Goal: Task Accomplishment & Management: Use online tool/utility

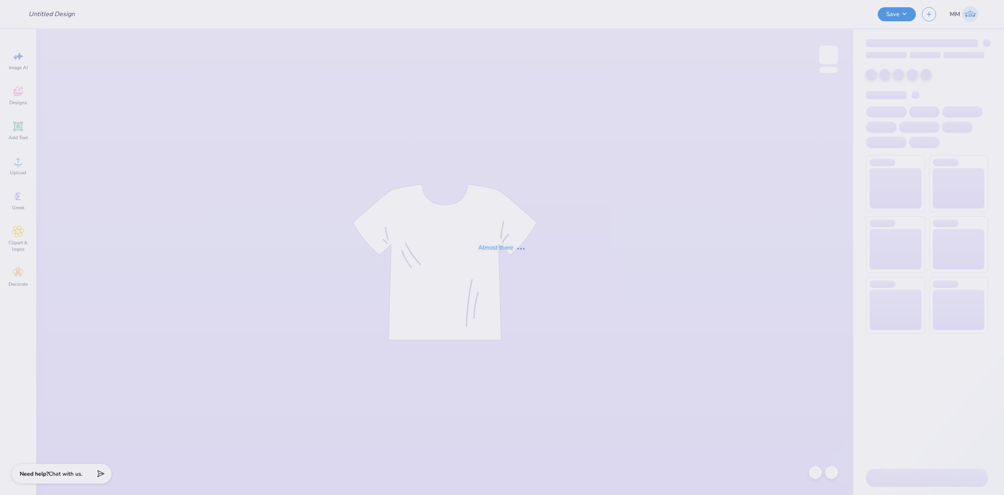
type input "FPS239833"
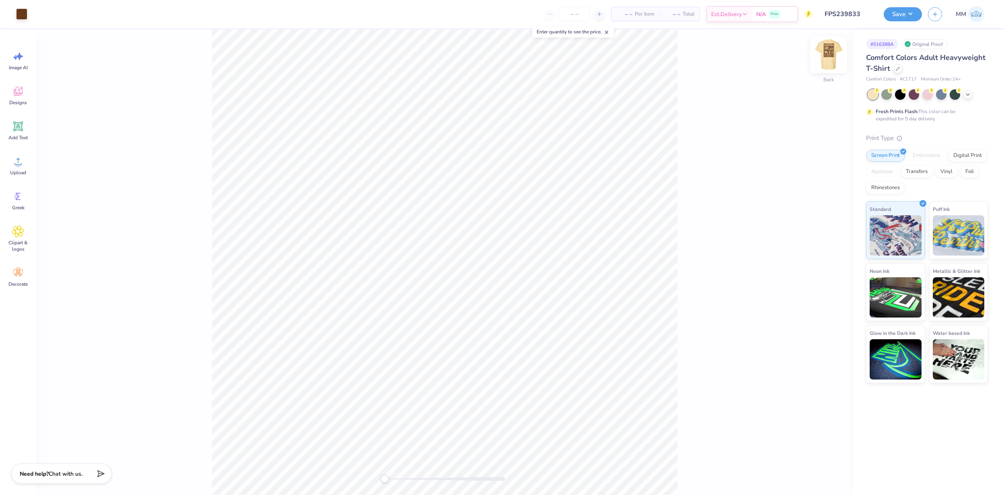
click at [826, 53] on img at bounding box center [829, 55] width 32 height 32
click at [829, 59] on img at bounding box center [829, 55] width 16 height 16
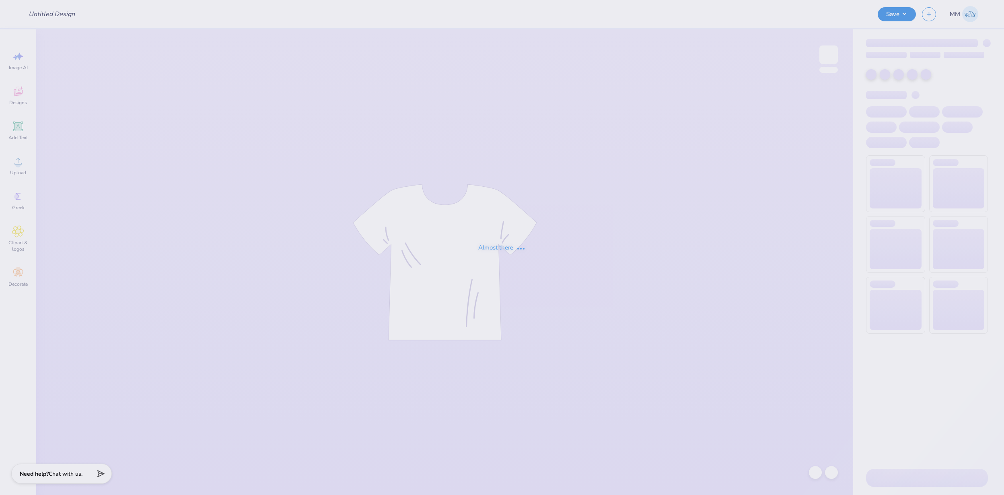
type input "FPS239926"
type input "50"
type input "FPS239934"
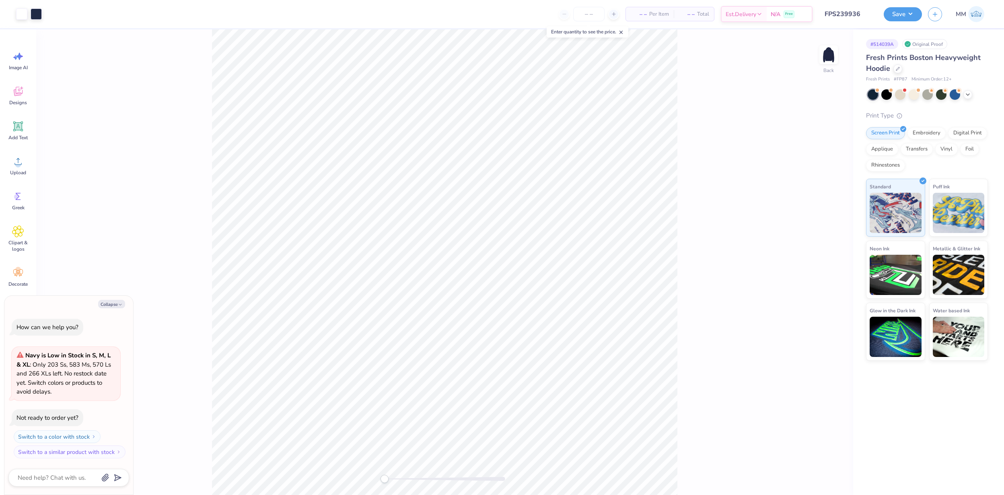
type textarea "x"
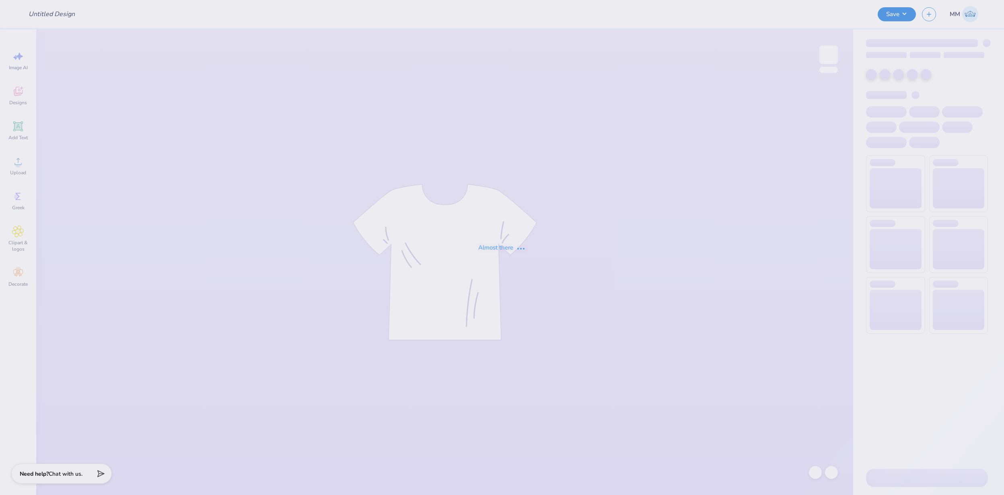
type input "FPS239951"
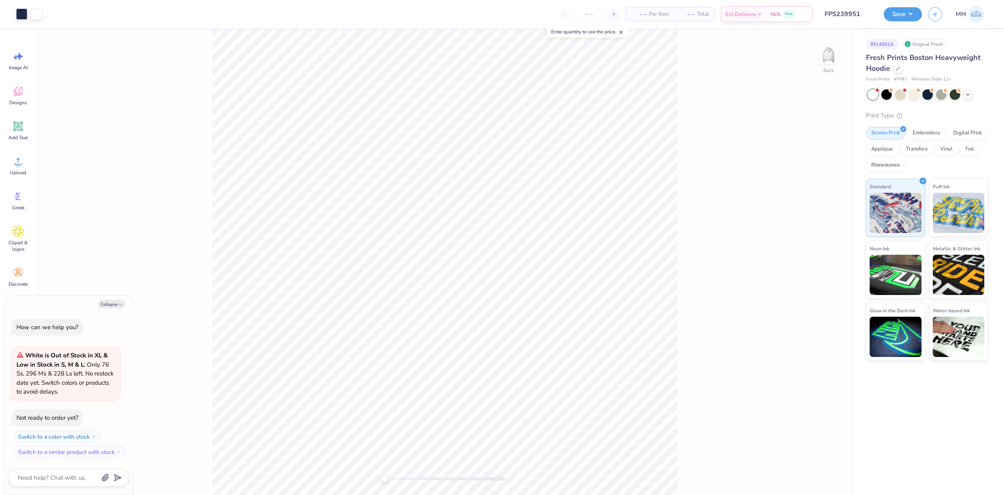
type textarea "x"
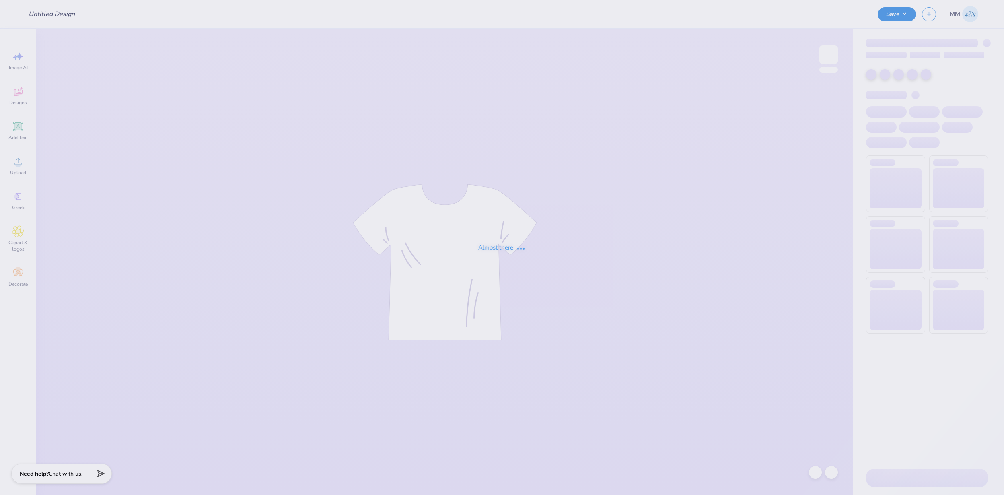
type input "FPS240049"
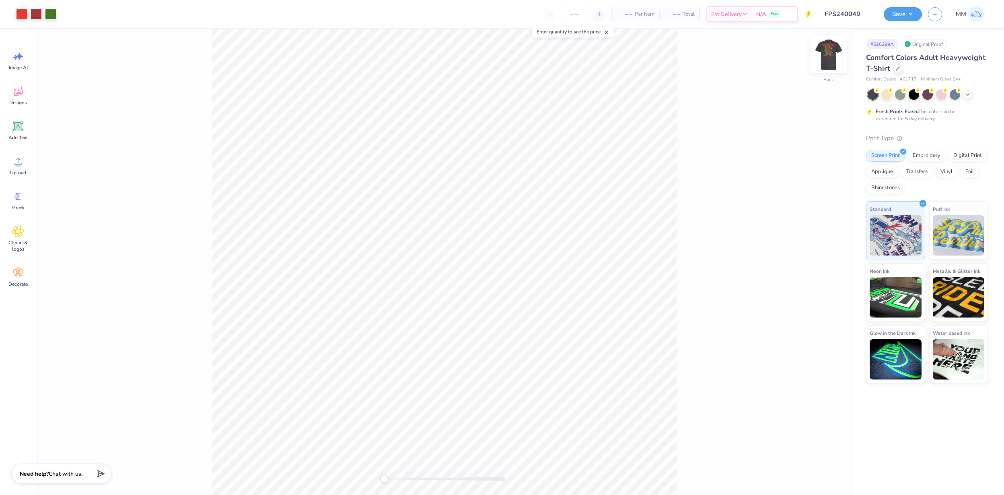
click at [826, 54] on img at bounding box center [829, 55] width 32 height 32
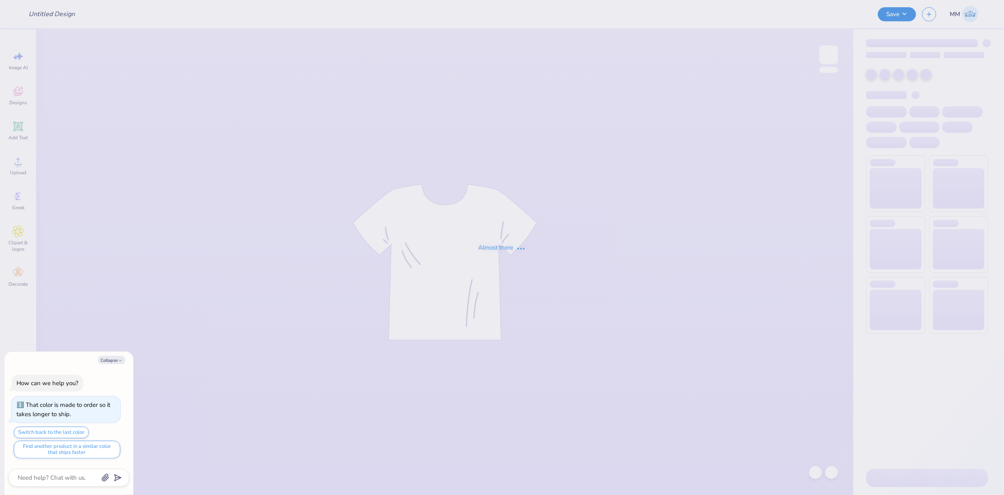
type textarea "x"
type input "FPS239416"
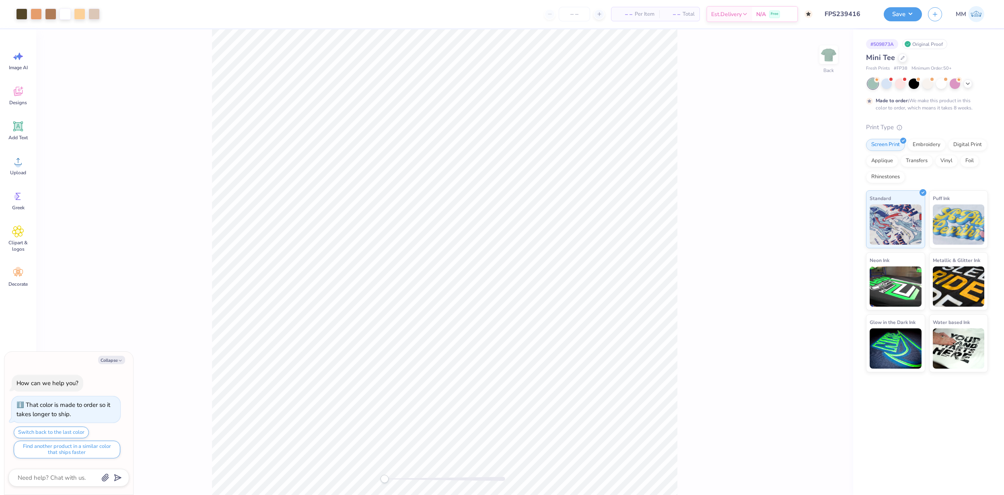
type textarea "x"
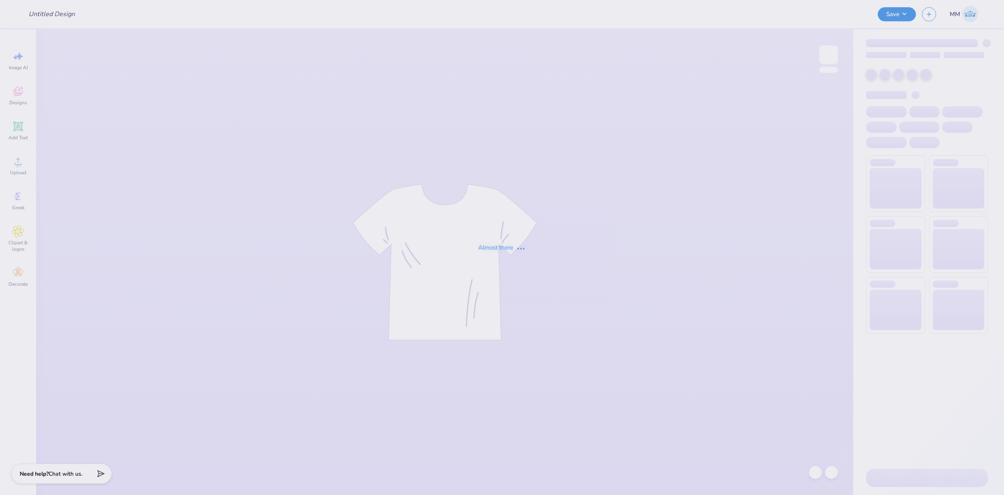
type input "FPS239389"
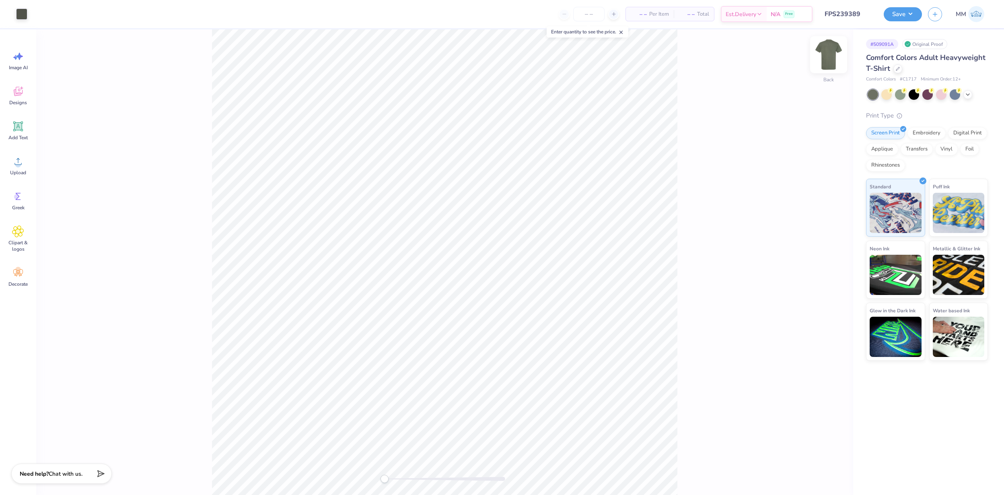
click at [834, 56] on img at bounding box center [829, 55] width 32 height 32
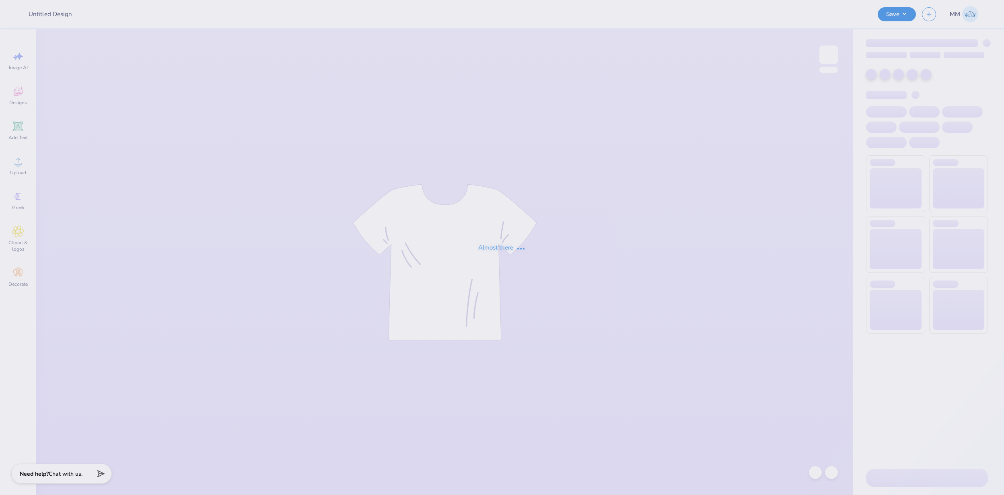
type input "FPS239396"
type input "FPS239752"
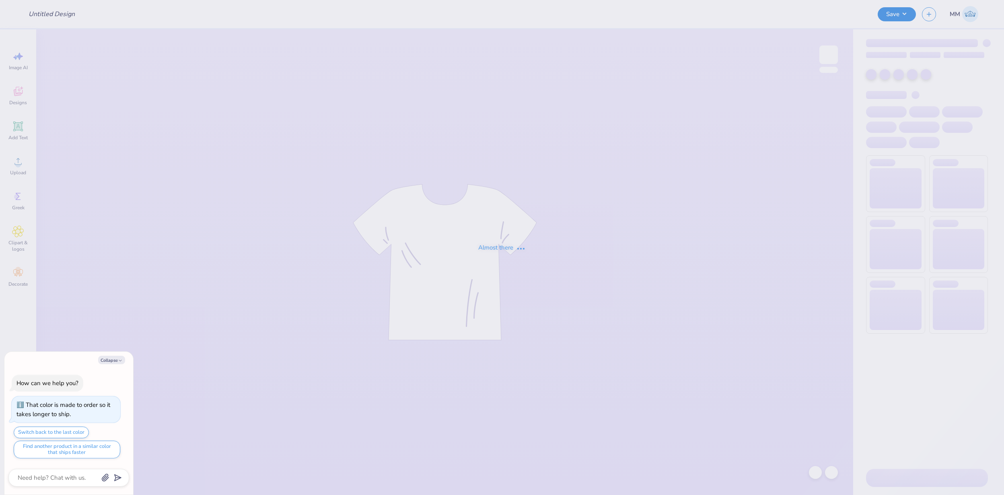
type textarea "x"
type input "FPS239333"
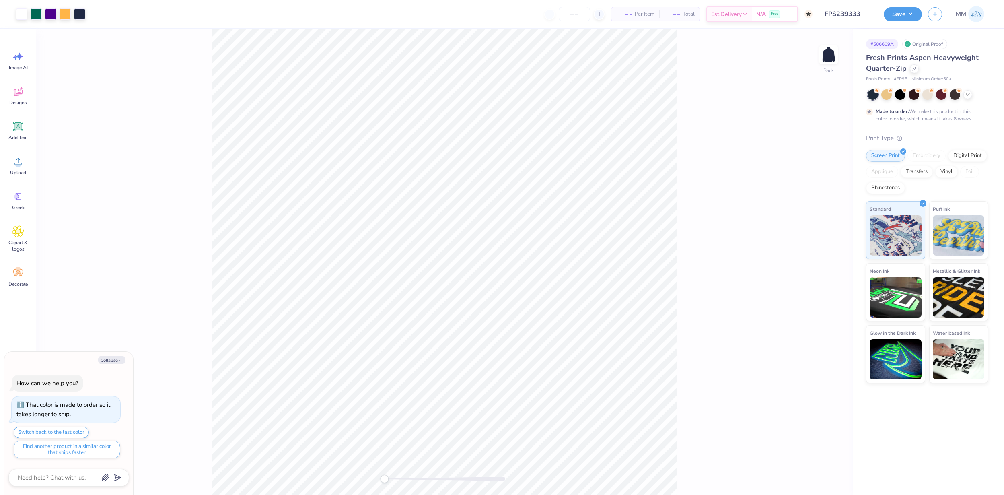
type textarea "x"
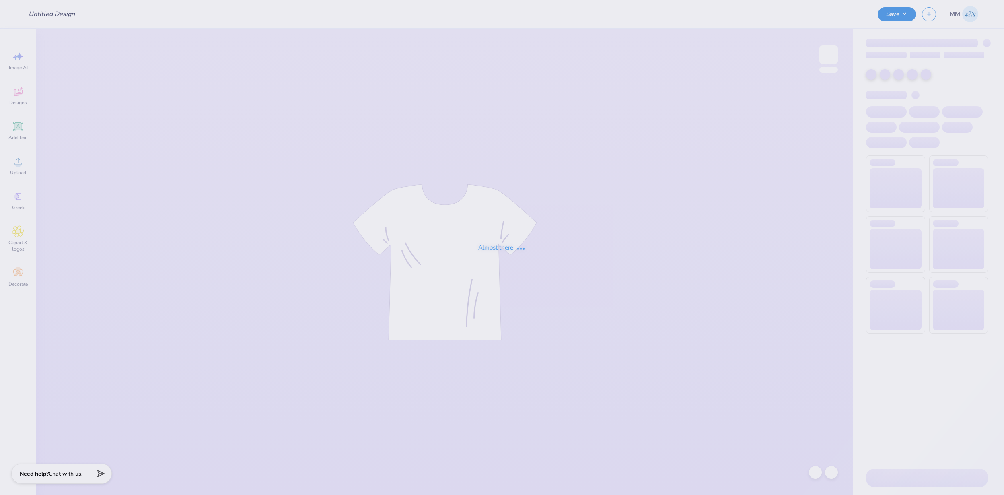
type input "FPS239341"
type input "FPS239749"
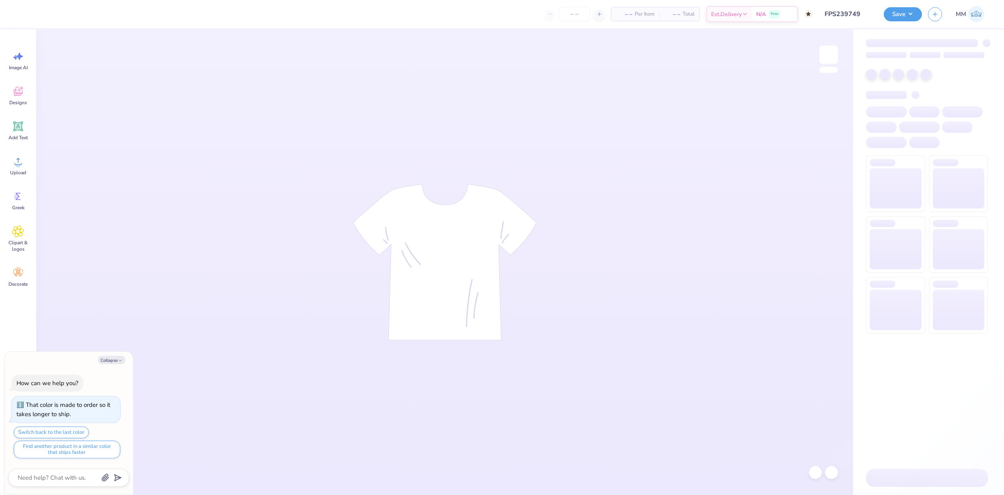
type textarea "x"
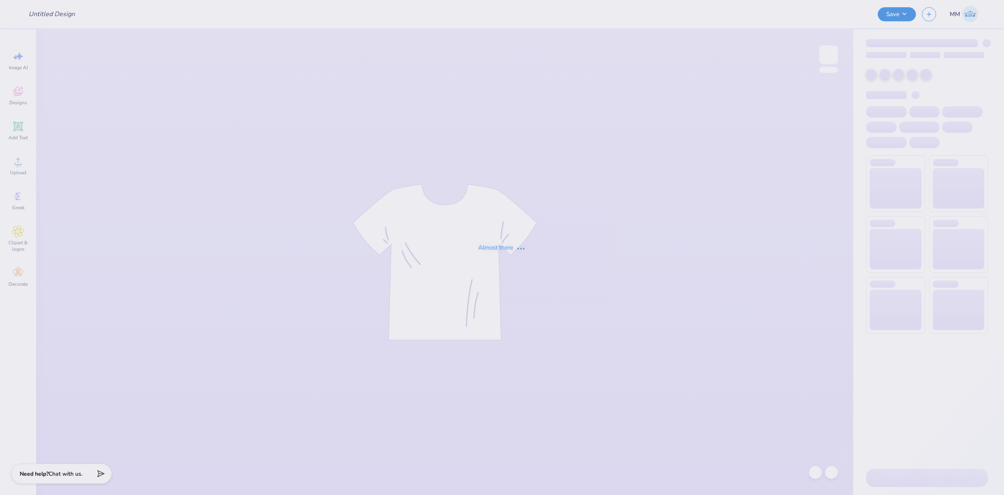
type input "FPS239749"
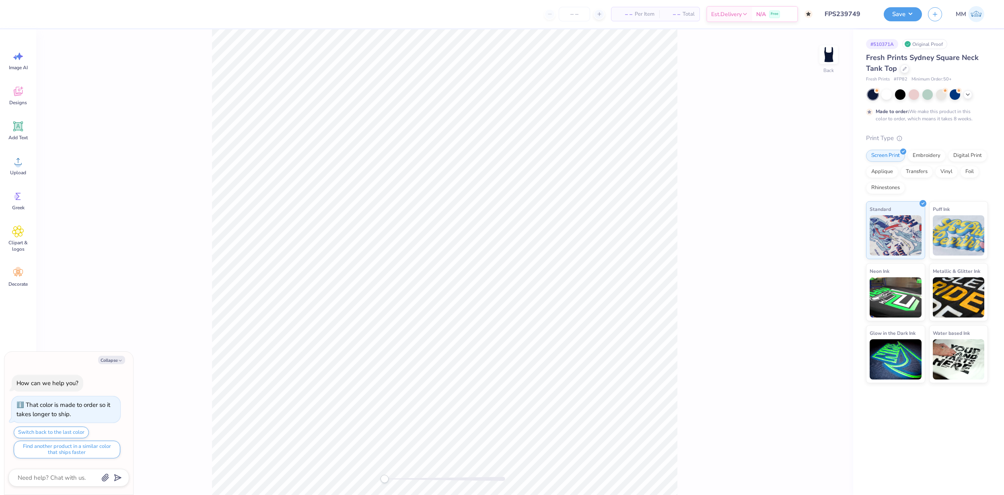
type textarea "x"
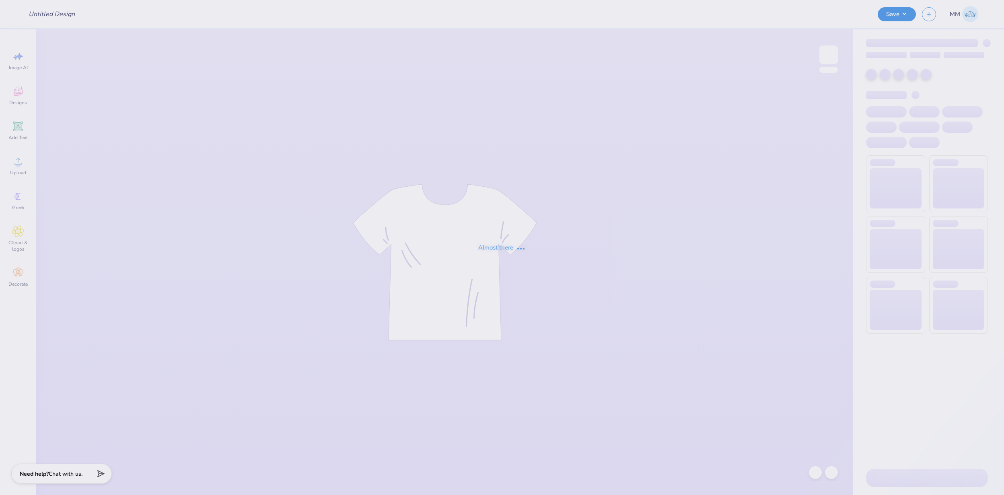
type input "FPS239658"
